Goal: Task Accomplishment & Management: Manage account settings

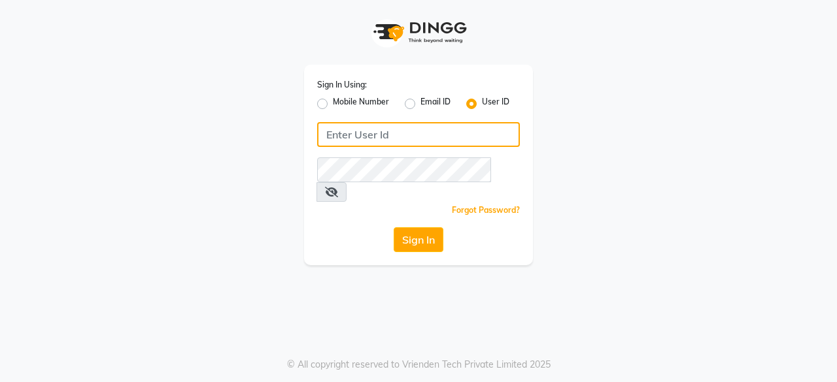
click at [356, 135] on input "Username" at bounding box center [418, 134] width 203 height 25
type input "thehairbar"
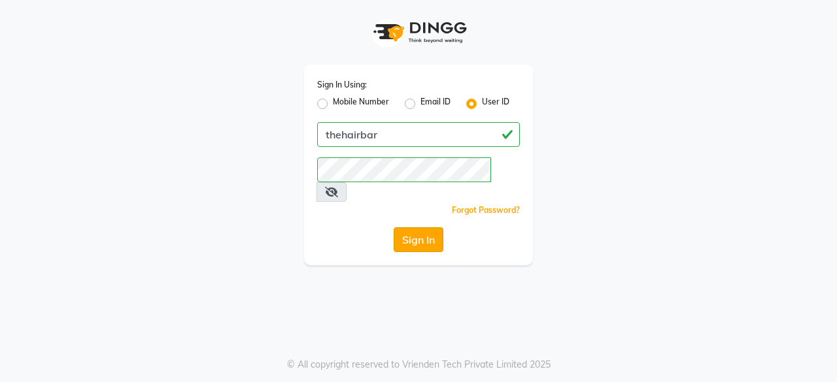
click at [415, 228] on button "Sign In" at bounding box center [419, 240] width 50 height 25
